Goal: Task Accomplishment & Management: Manage account settings

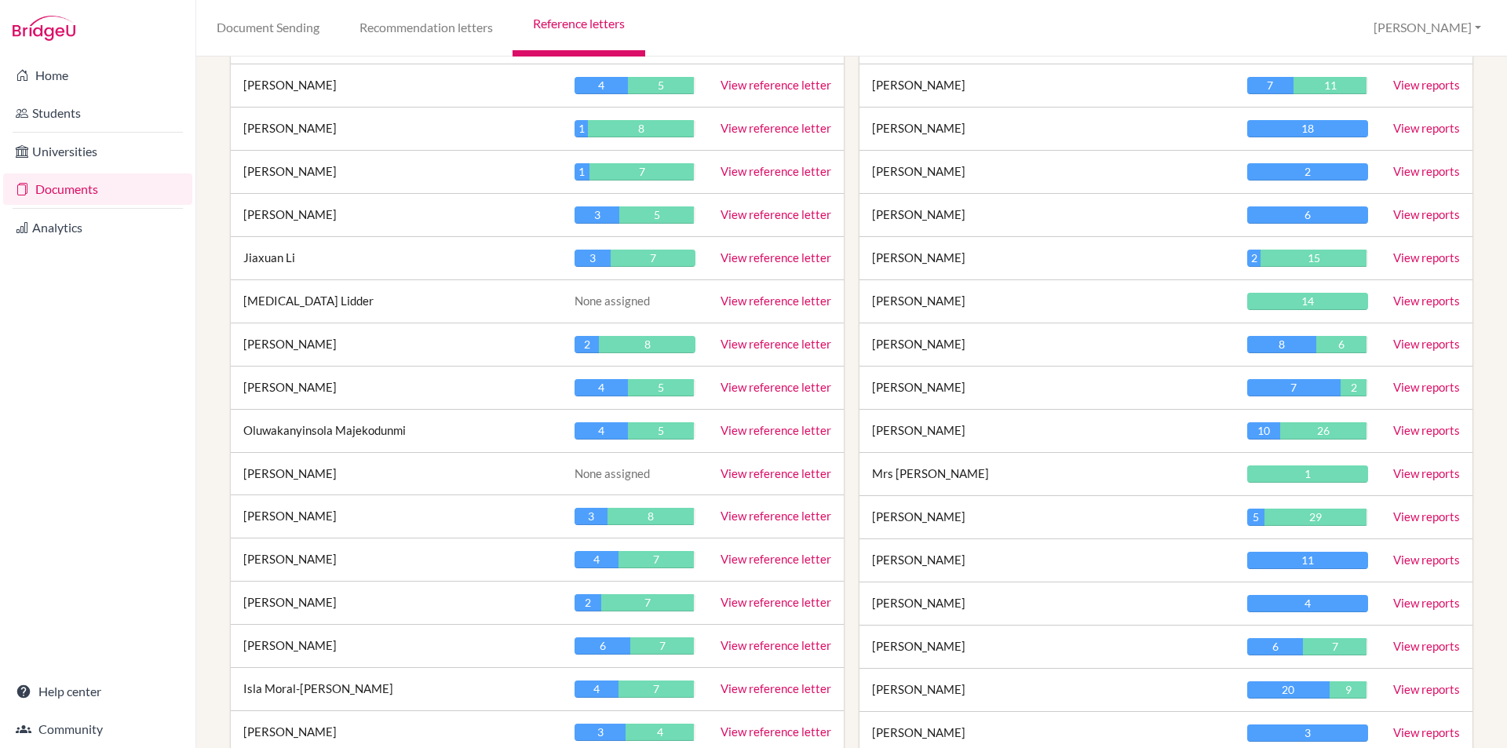
scroll to position [1570, 0]
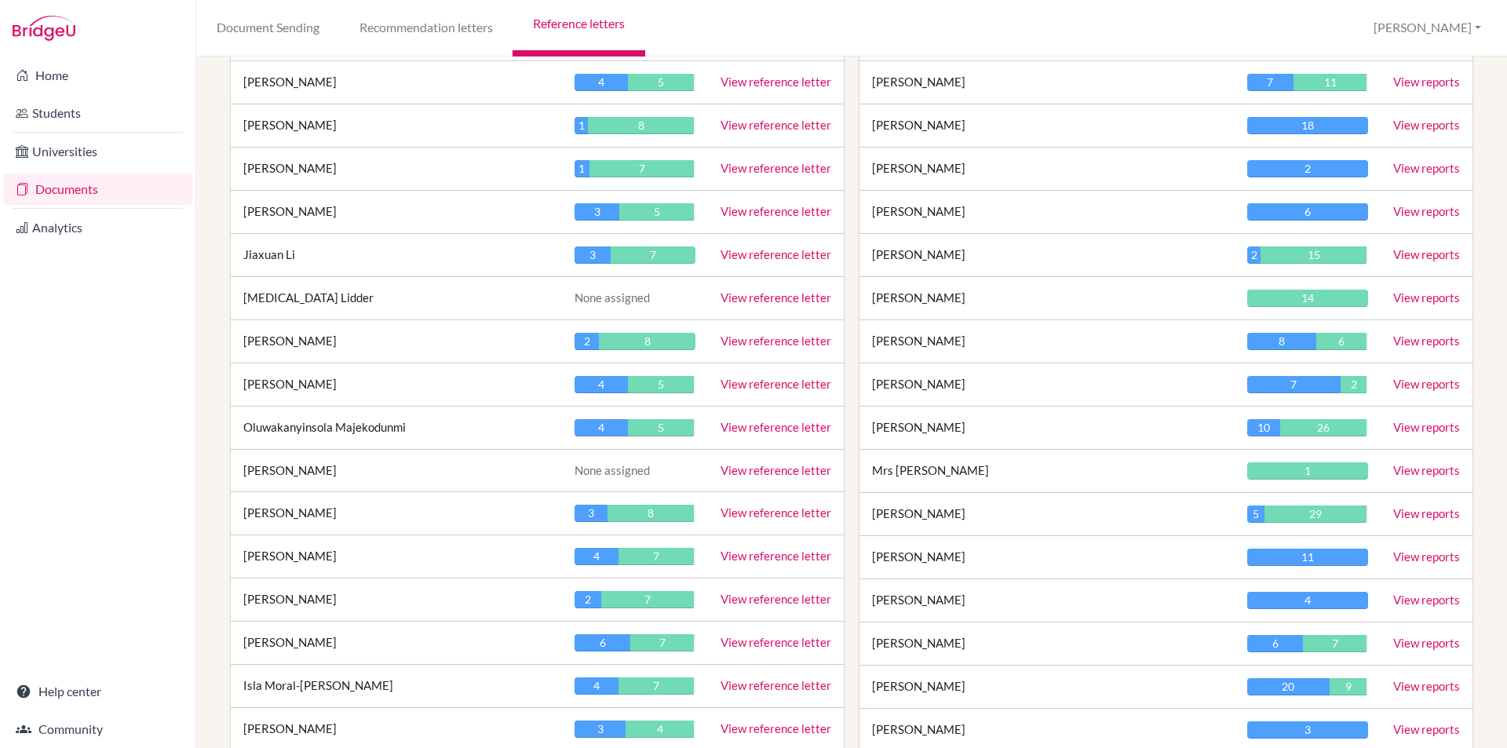
click at [782, 258] on link "View reference letter" at bounding box center [776, 254] width 111 height 14
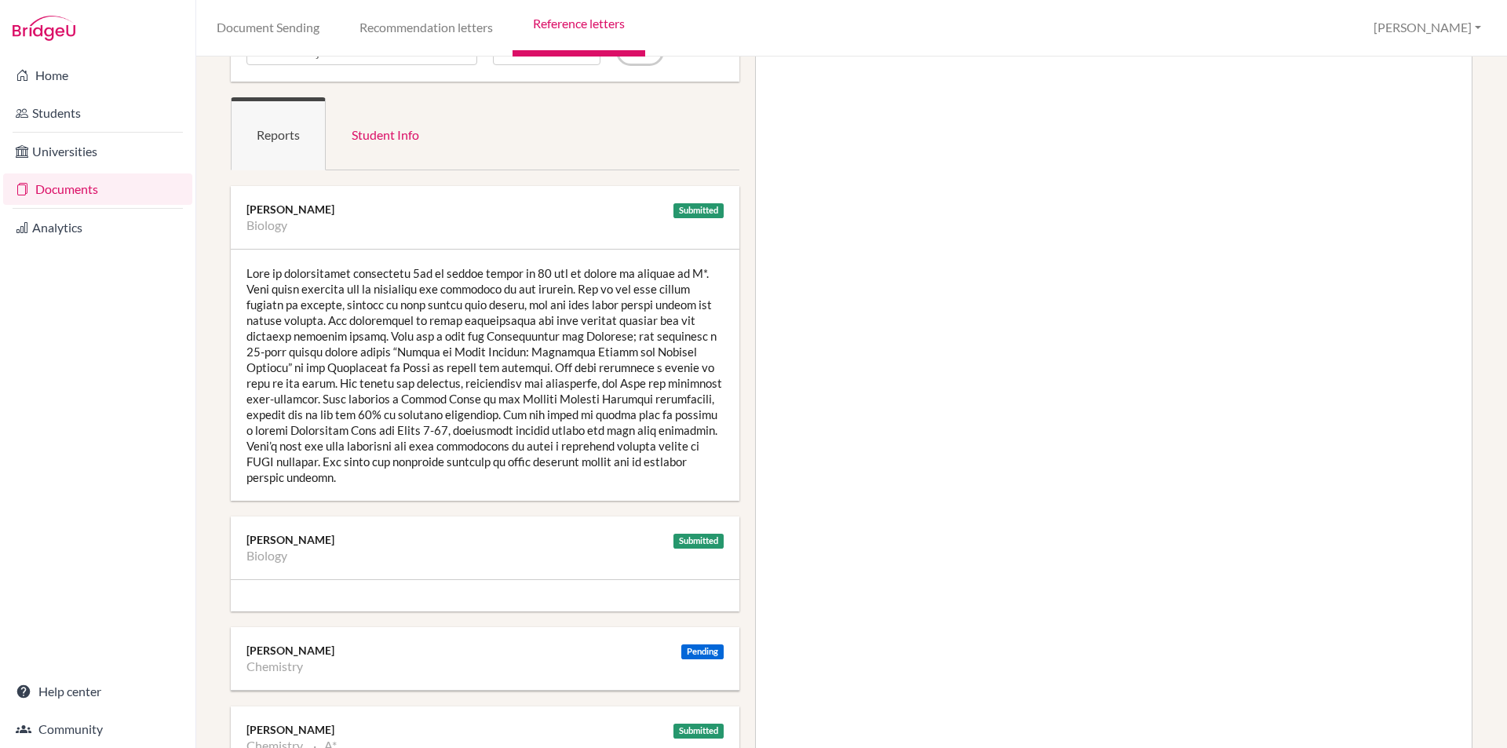
scroll to position [157, 0]
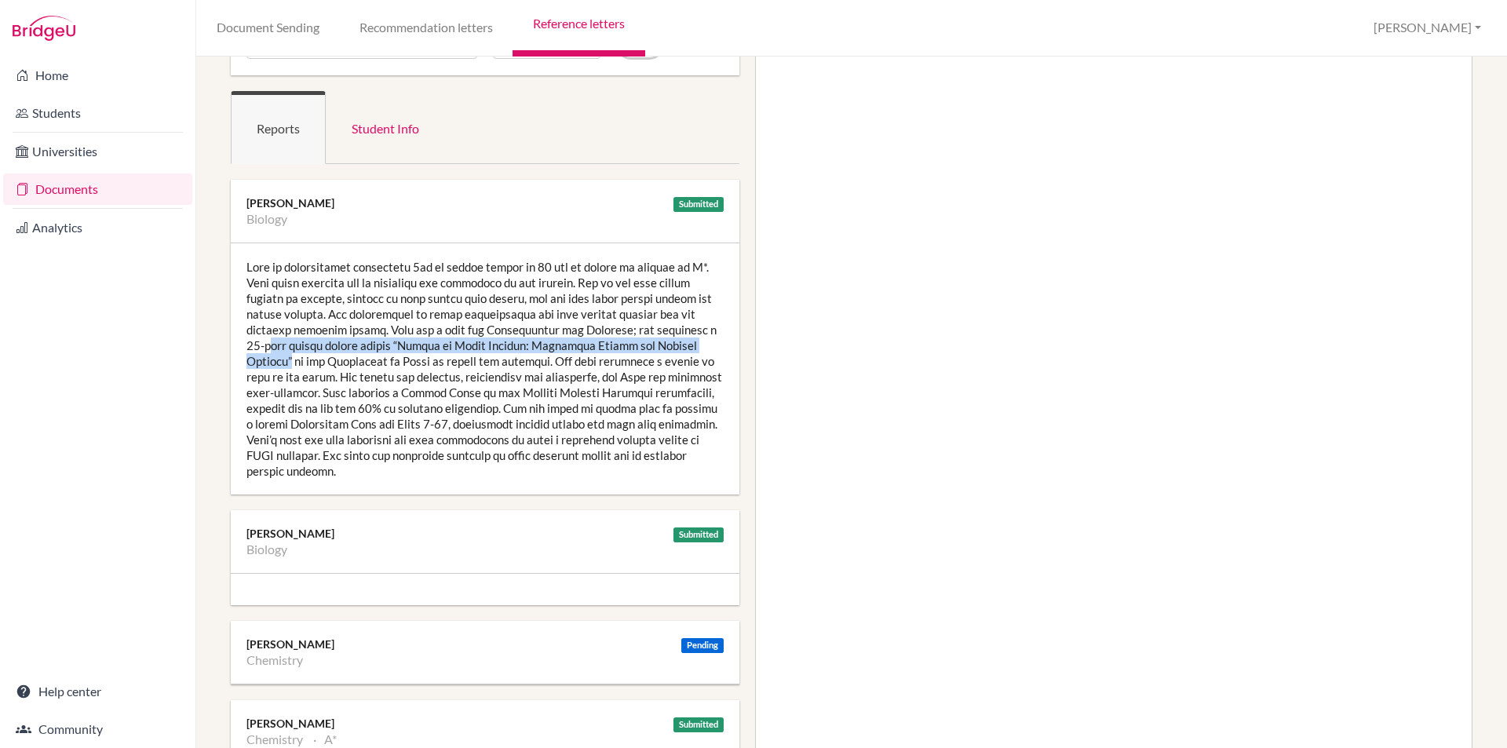
drag, startPoint x: 251, startPoint y: 345, endPoint x: 727, endPoint y: 345, distance: 475.8
click at [727, 345] on div at bounding box center [485, 368] width 509 height 251
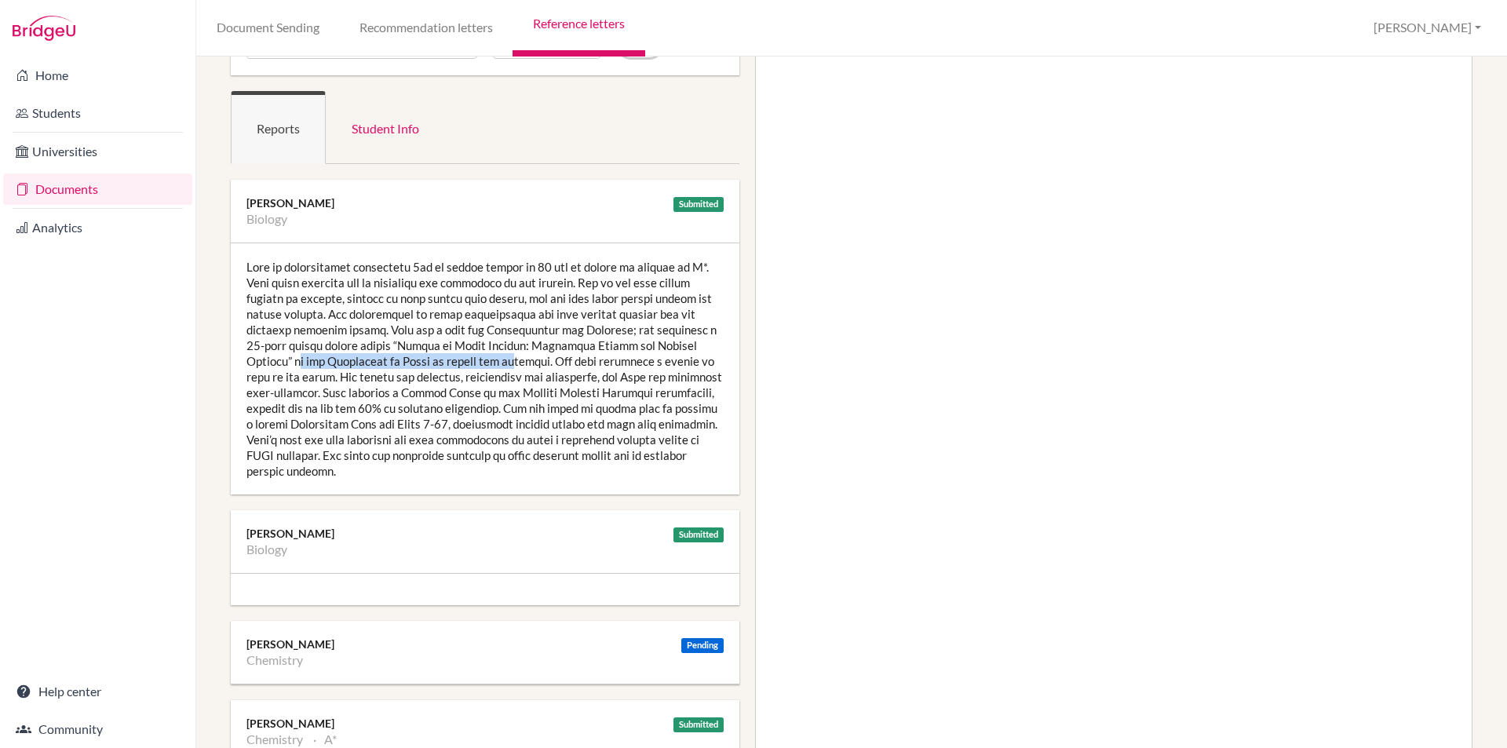
drag, startPoint x: 253, startPoint y: 363, endPoint x: 462, endPoint y: 363, distance: 208.8
click at [462, 363] on div at bounding box center [485, 368] width 509 height 251
drag, startPoint x: 543, startPoint y: 360, endPoint x: 276, endPoint y: 381, distance: 267.7
click at [276, 381] on div at bounding box center [485, 368] width 509 height 251
drag, startPoint x: 387, startPoint y: 389, endPoint x: 554, endPoint y: 393, distance: 166.5
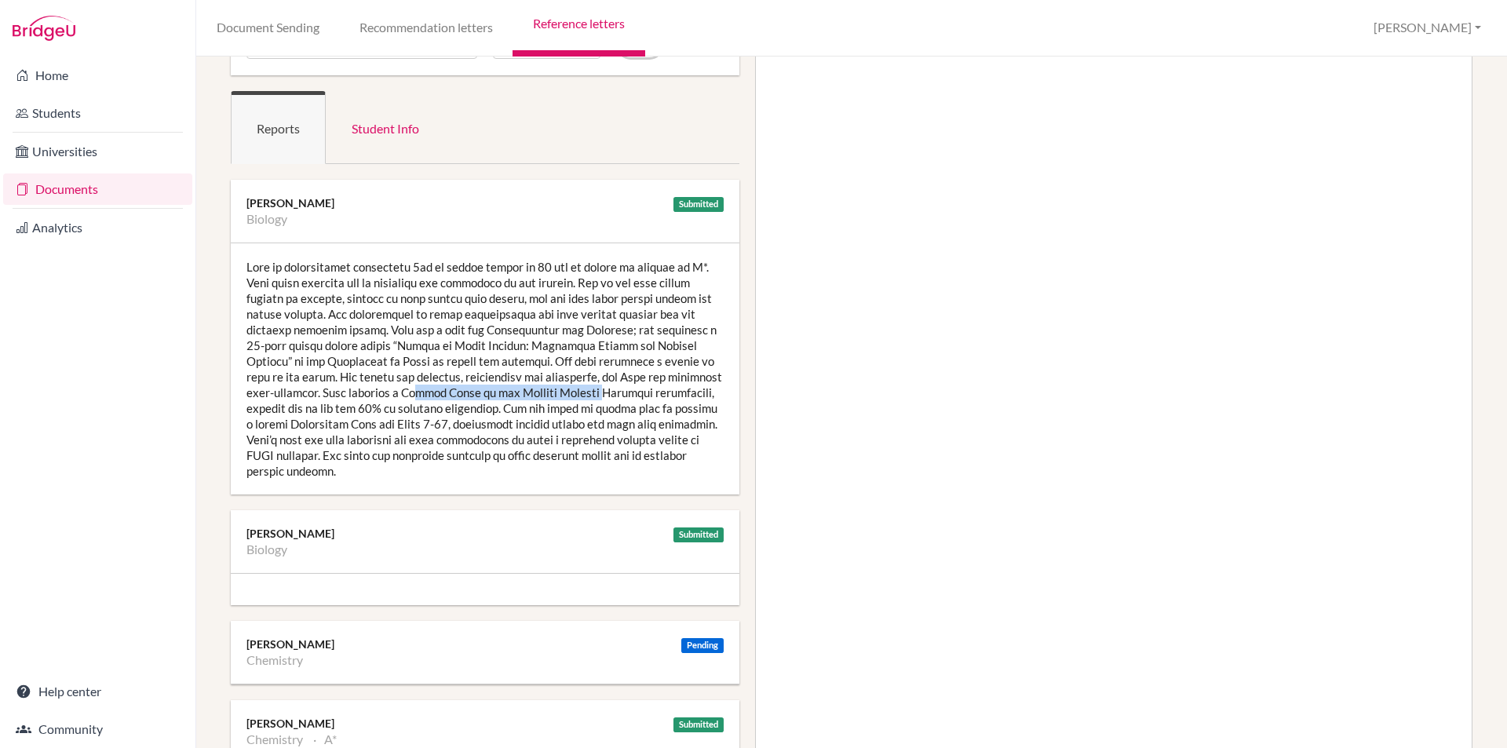
click at [554, 393] on div at bounding box center [485, 368] width 509 height 251
drag, startPoint x: 280, startPoint y: 425, endPoint x: 419, endPoint y: 425, distance: 139.8
click at [419, 425] on div at bounding box center [485, 368] width 509 height 251
drag, startPoint x: 490, startPoint y: 407, endPoint x: 616, endPoint y: 411, distance: 125.7
click at [616, 411] on div at bounding box center [485, 368] width 509 height 251
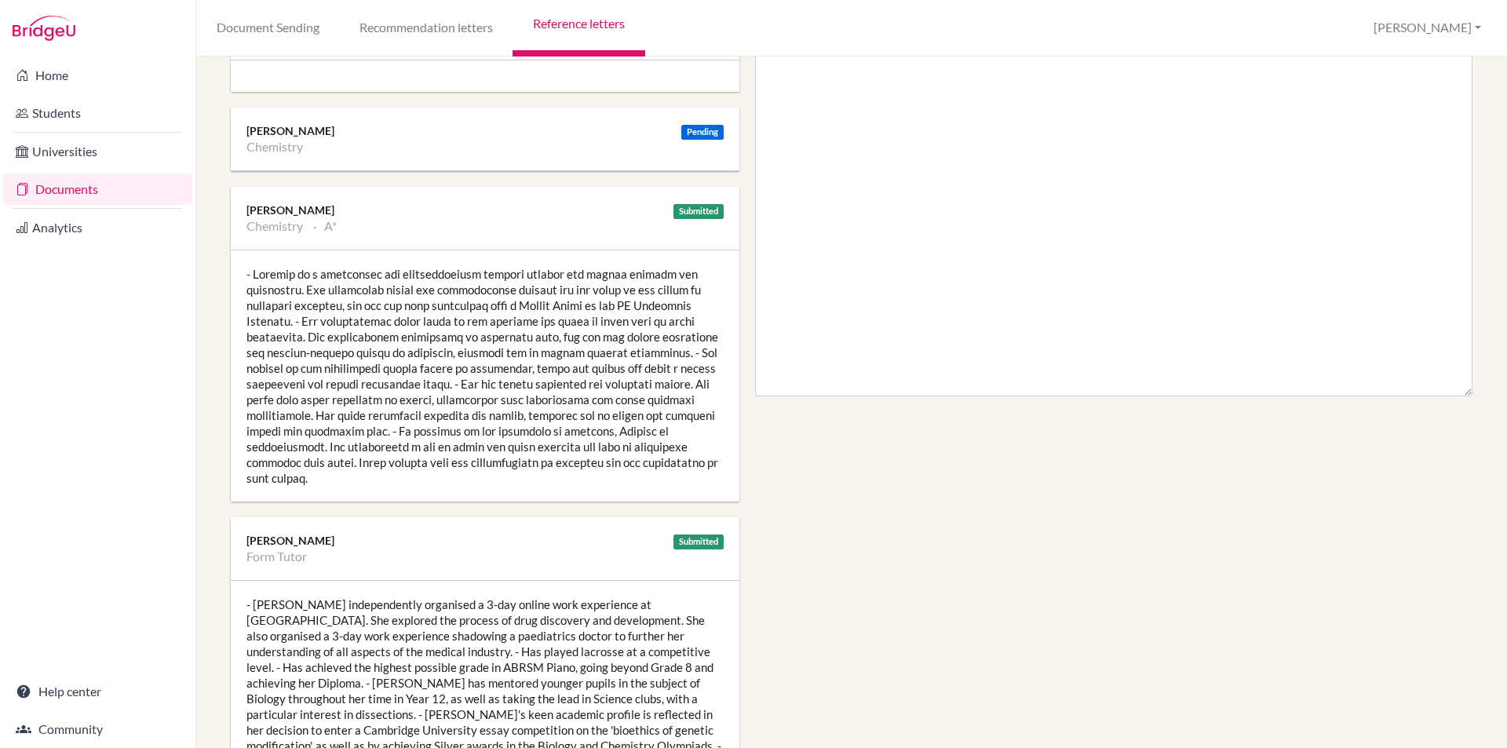
scroll to position [707, 0]
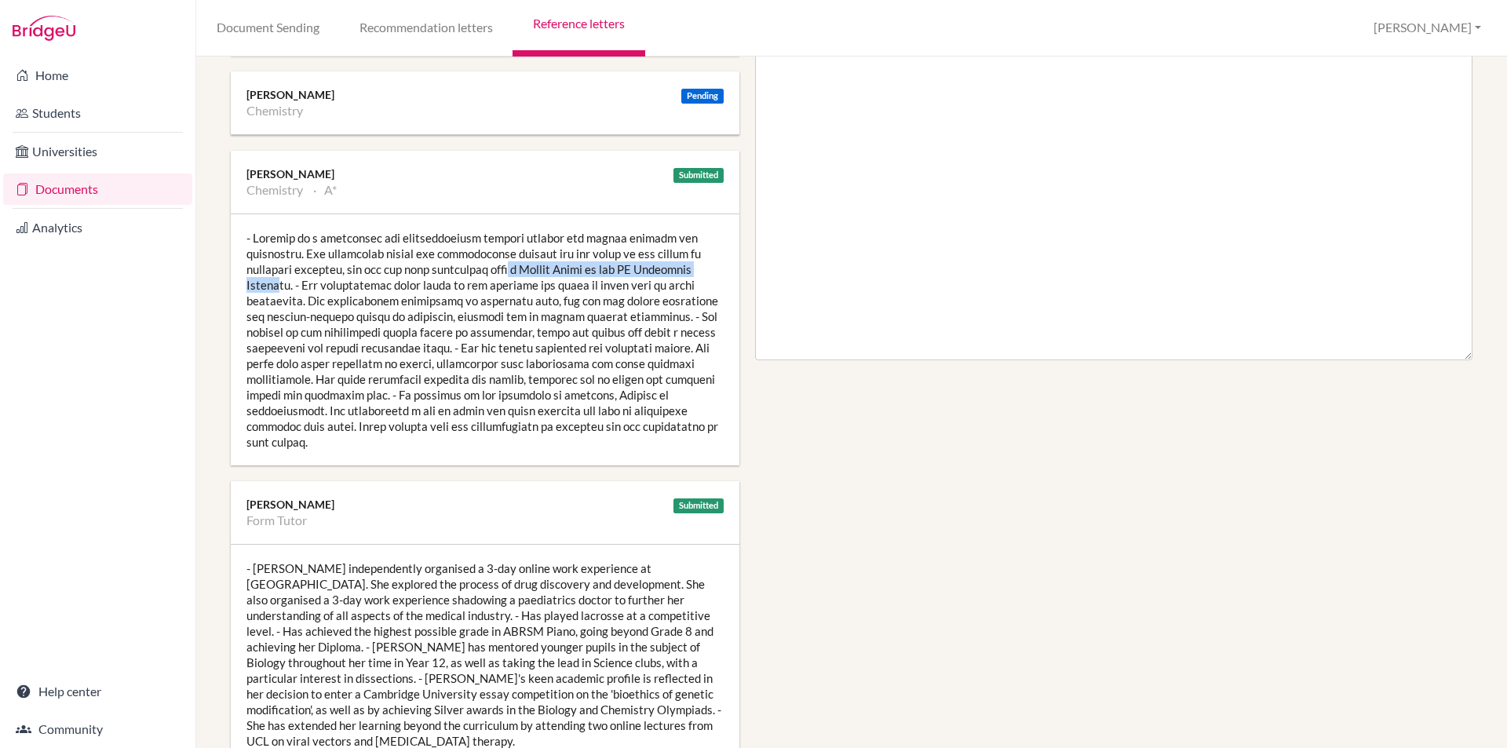
drag, startPoint x: 464, startPoint y: 266, endPoint x: 691, endPoint y: 268, distance: 226.9
click at [691, 268] on div at bounding box center [485, 339] width 509 height 251
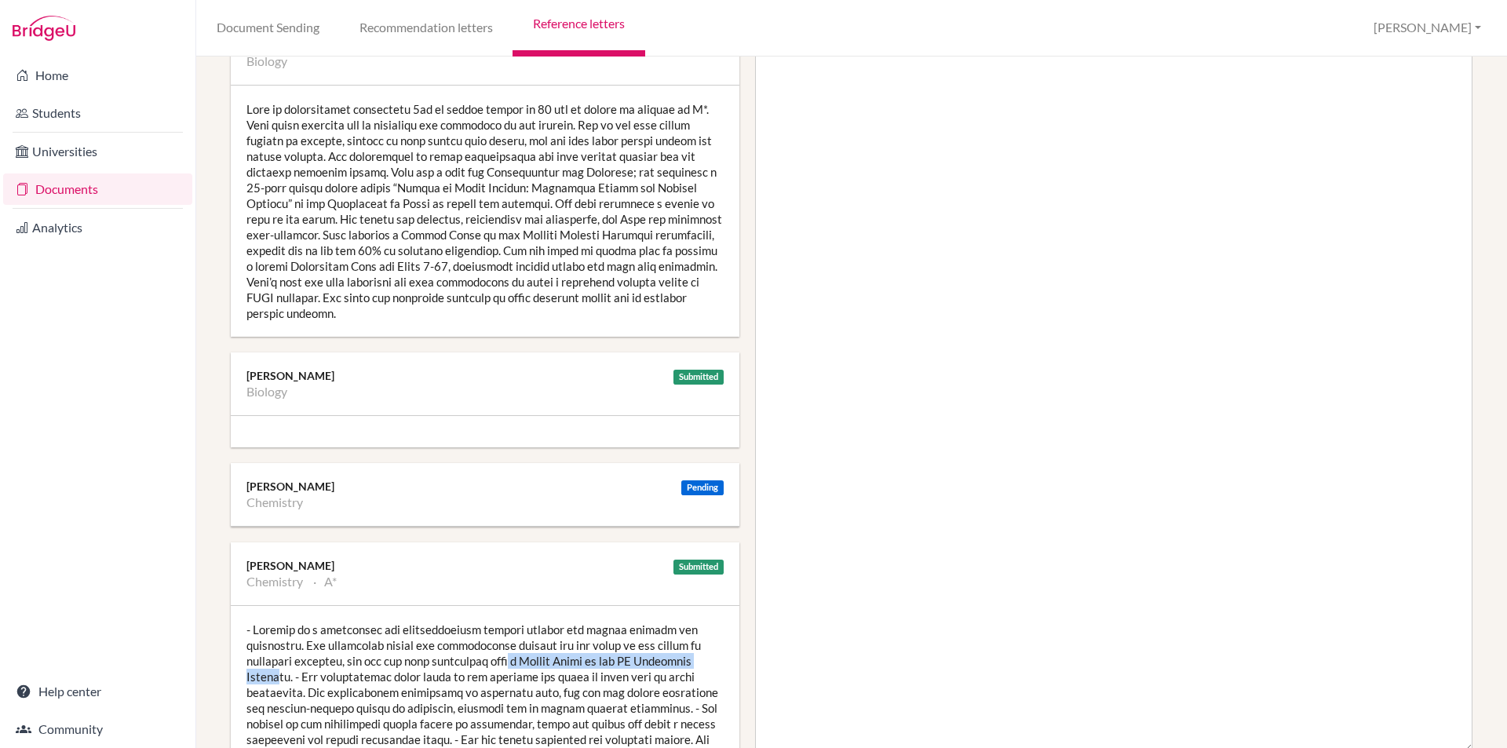
scroll to position [79, 0]
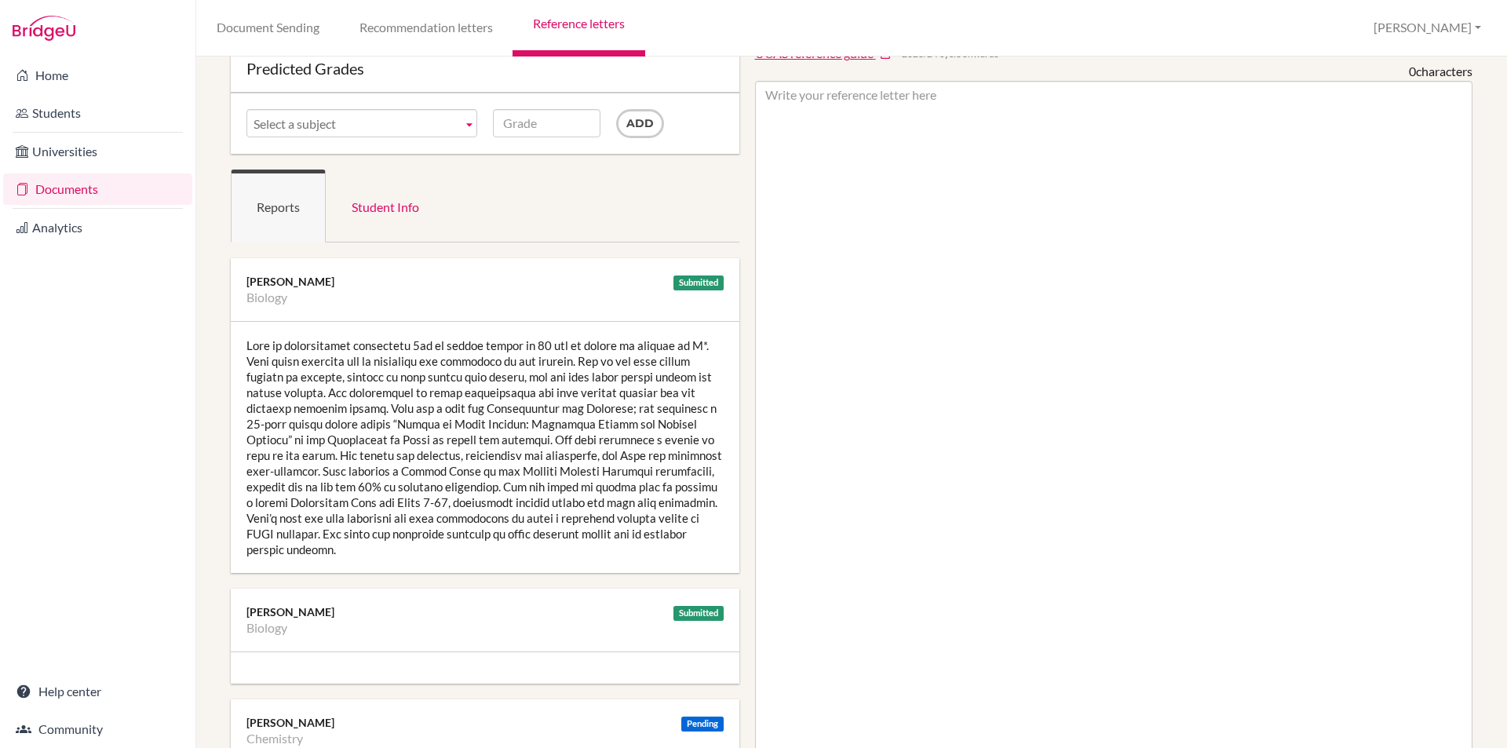
click at [539, 381] on div at bounding box center [485, 447] width 509 height 251
